Goal: Navigation & Orientation: Find specific page/section

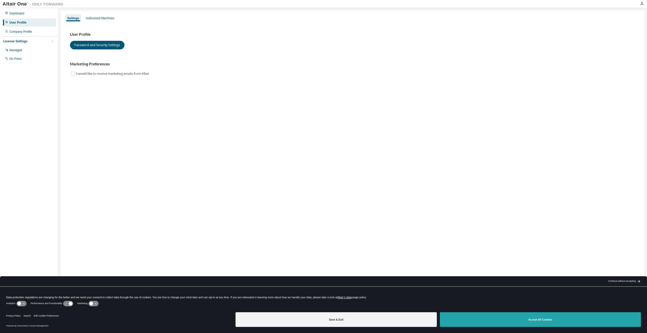
click at [498, 324] on button "Accept All Cookies" at bounding box center [540, 319] width 201 height 15
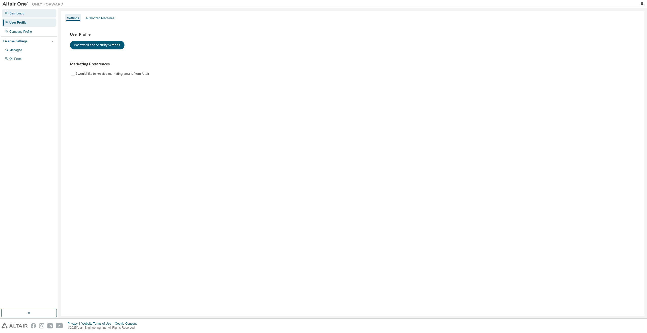
click at [22, 12] on div "Dashboard" at bounding box center [16, 13] width 15 height 4
